Goal: Register for event/course

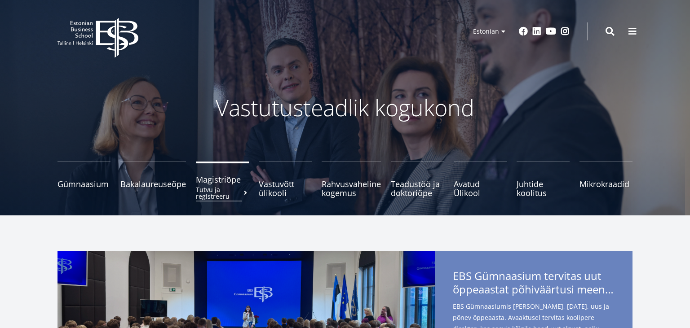
click at [214, 182] on span "Magistriõpe Tutvu ja registreeru" at bounding box center [222, 179] width 53 height 9
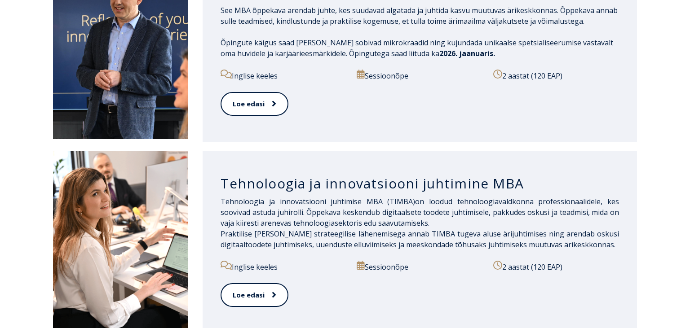
scroll to position [545, 0]
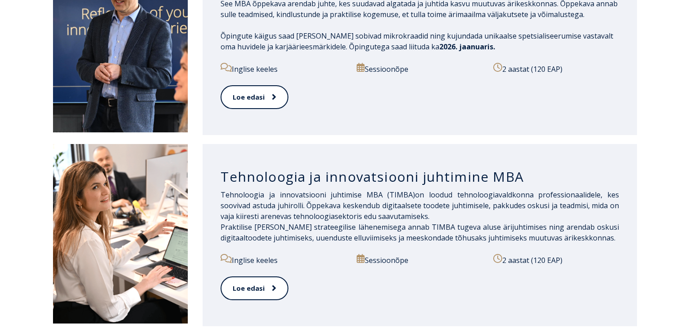
click at [666, 209] on div "Tehnoloogia ja innovatsiooni juhtimine MBA Tehnoloogia ja innovatsiooni juhtimi…" at bounding box center [345, 235] width 690 height 191
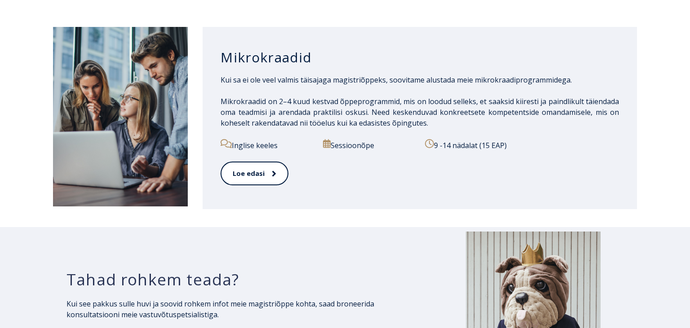
scroll to position [1446, 0]
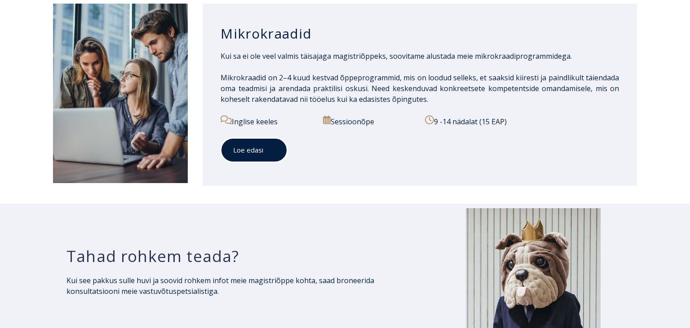
click at [272, 147] on icon at bounding box center [273, 150] width 4 height 6
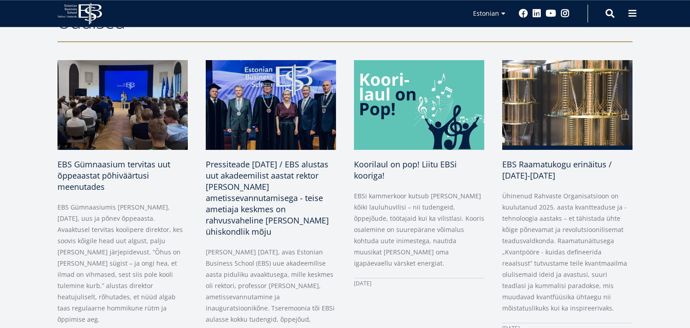
scroll to position [433, 0]
